Goal: Find specific fact

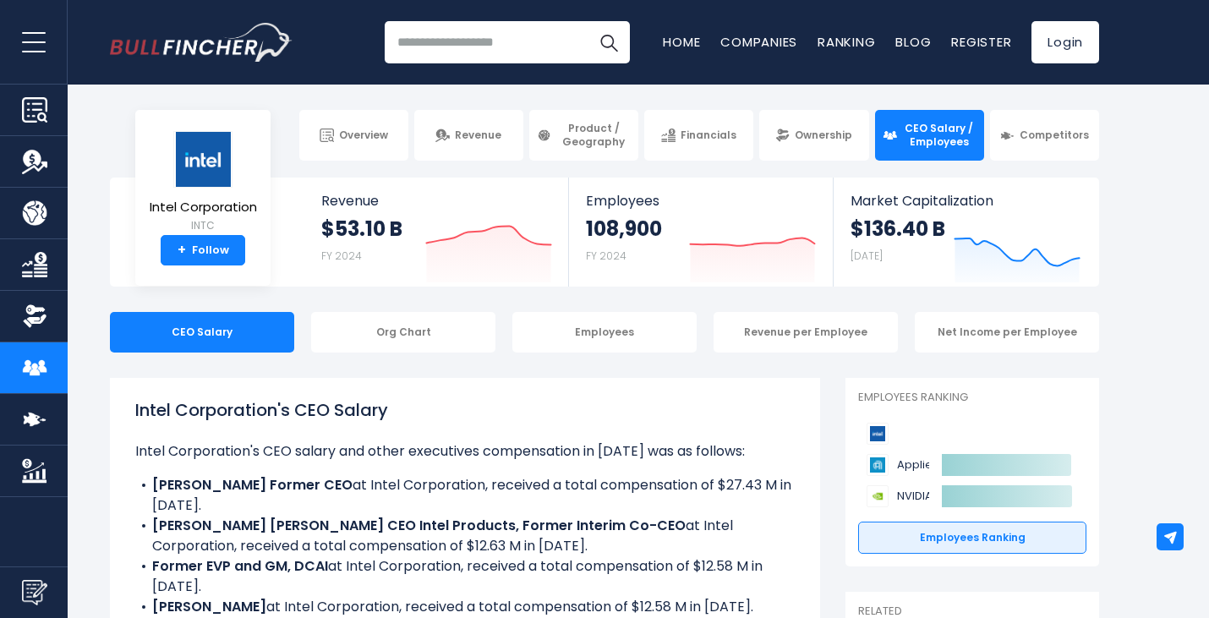
click at [427, 39] on input "search" at bounding box center [507, 42] width 245 height 42
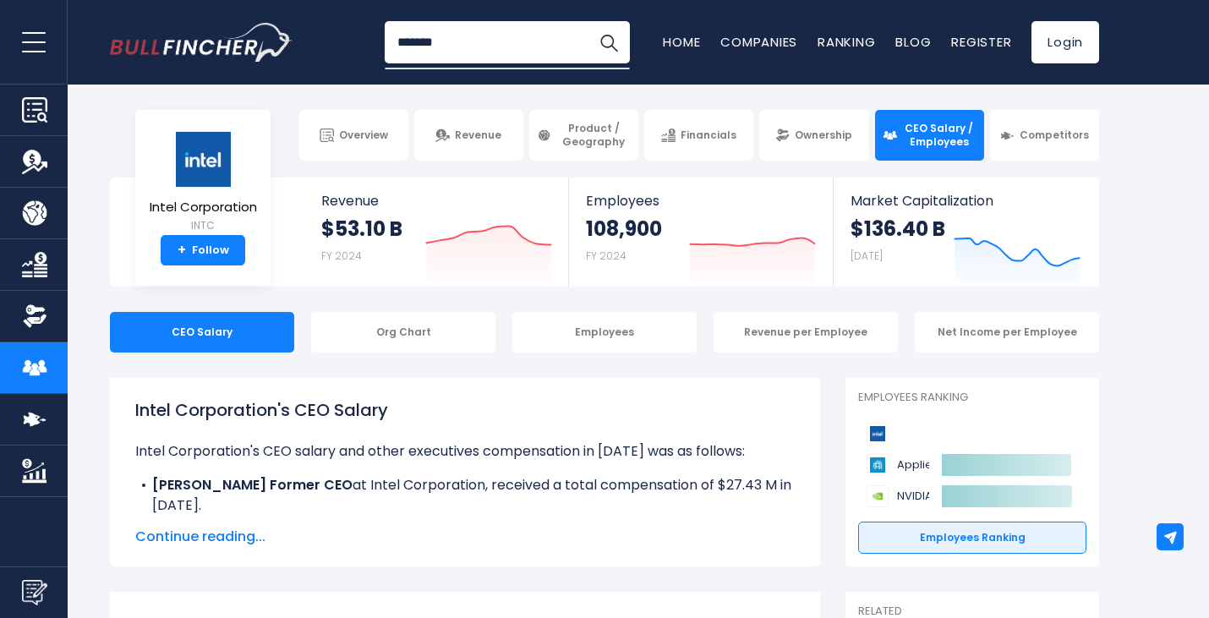
type input "*******"
click at [588, 21] on button "Search" at bounding box center [609, 42] width 42 height 42
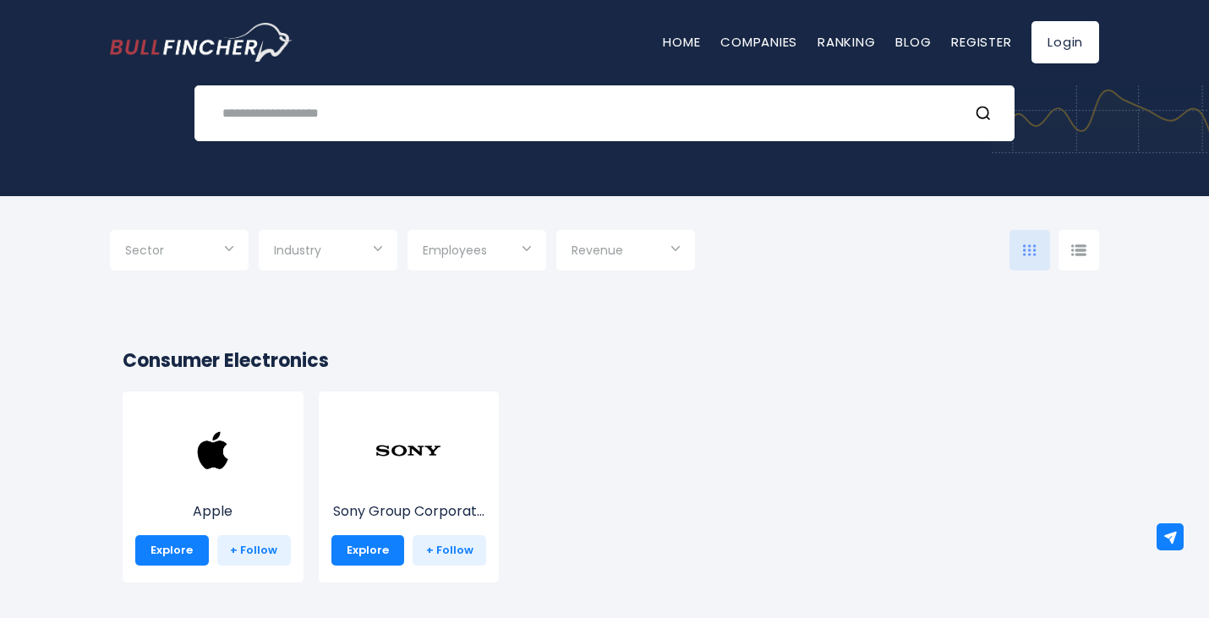
scroll to position [169, 0]
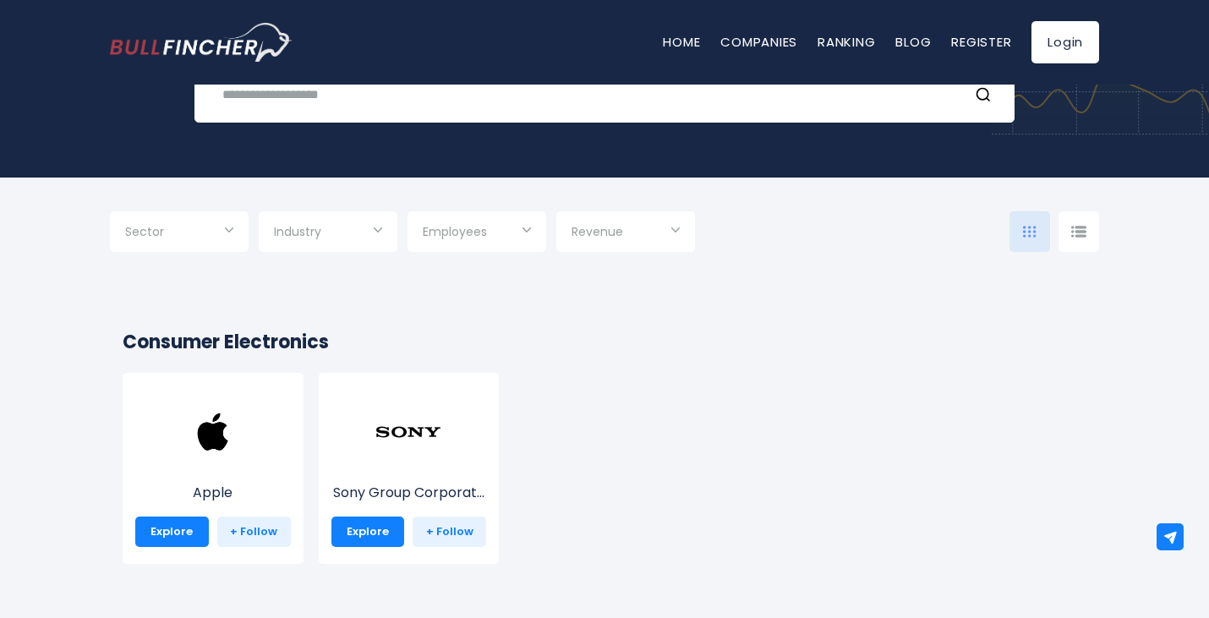
click at [214, 82] on div "Home Companies Ranking Blog Register Login" at bounding box center [604, 42] width 989 height 85
click at [224, 95] on input "text" at bounding box center [583, 94] width 742 height 31
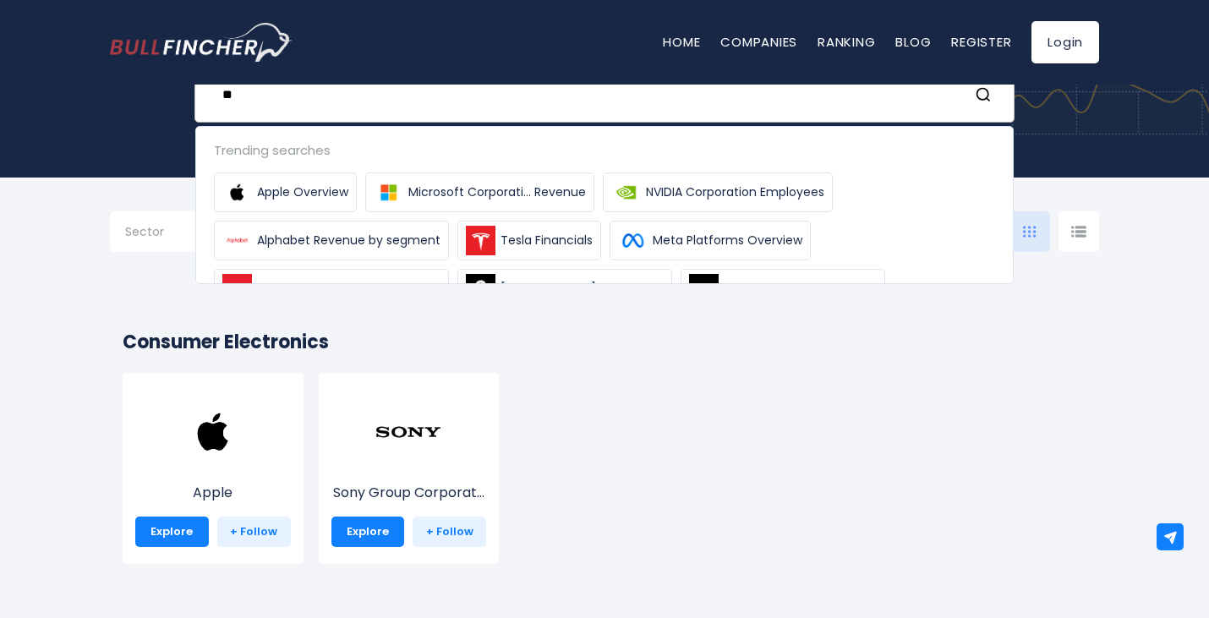
type input "*"
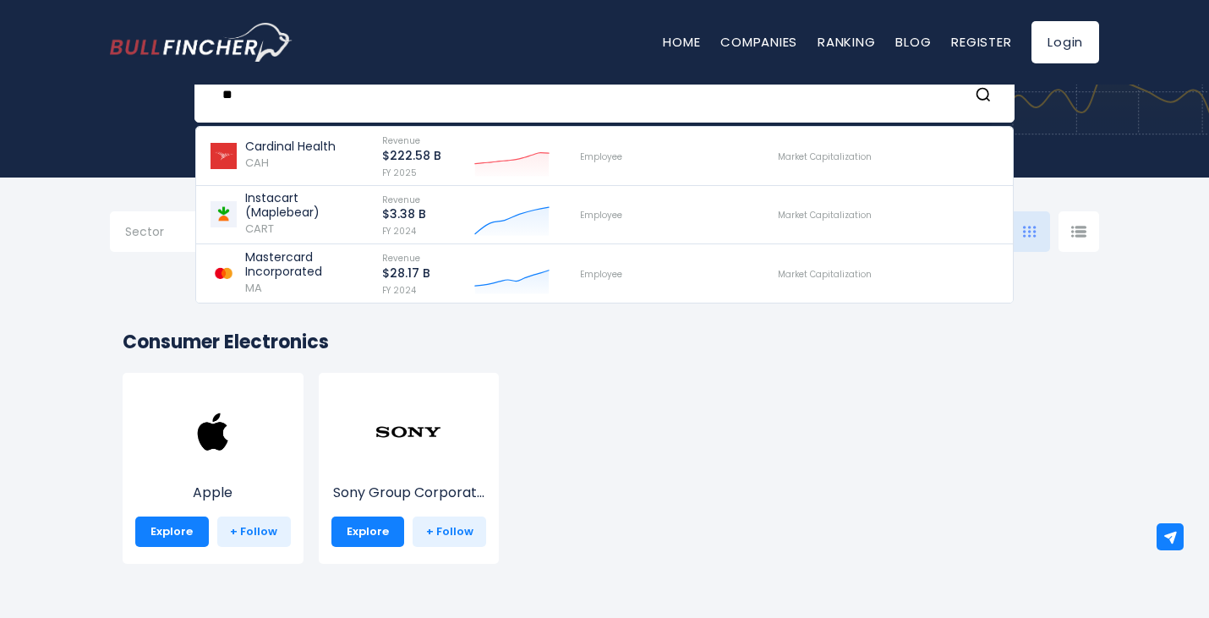
type input "*"
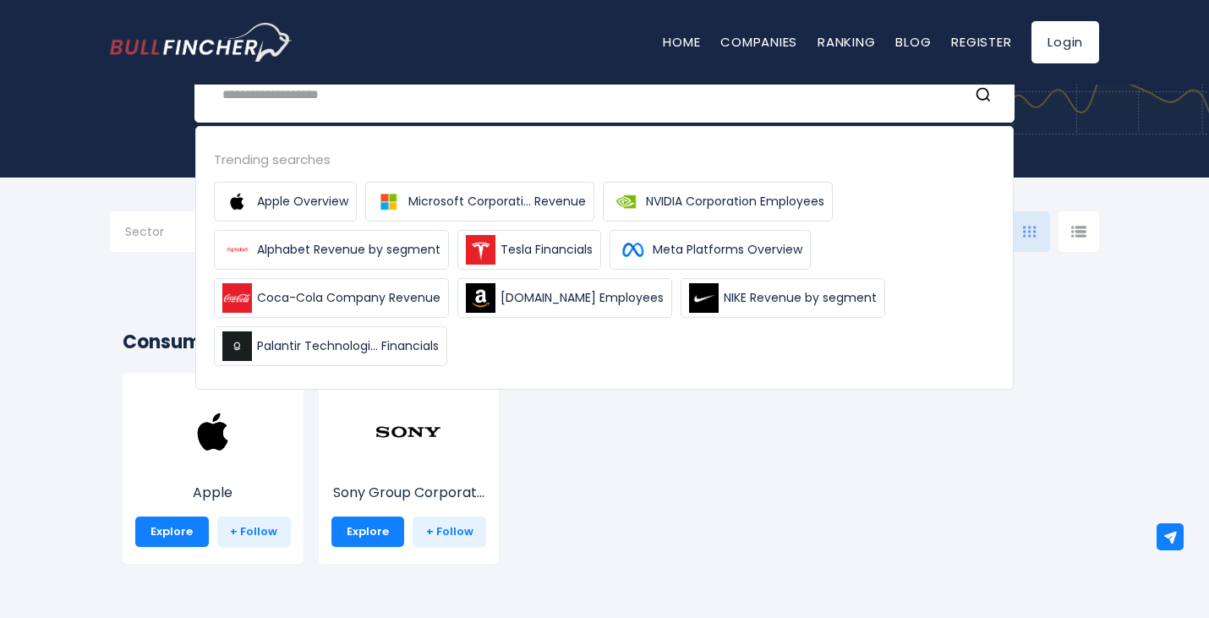
click at [895, 471] on div "Apple Explore + Follow Sony Group Corporat... Explore + Follow" at bounding box center [596, 477] width 979 height 208
